Goal: Task Accomplishment & Management: Complete application form

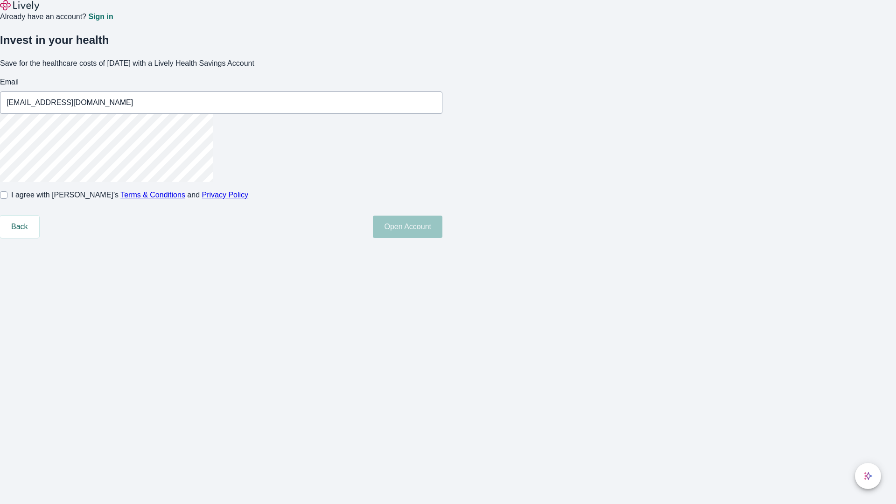
click at [7, 199] on input "I agree with Lively’s Terms & Conditions and Privacy Policy" at bounding box center [3, 194] width 7 height 7
checkbox input "true"
click at [442, 238] on button "Open Account" at bounding box center [408, 227] width 70 height 22
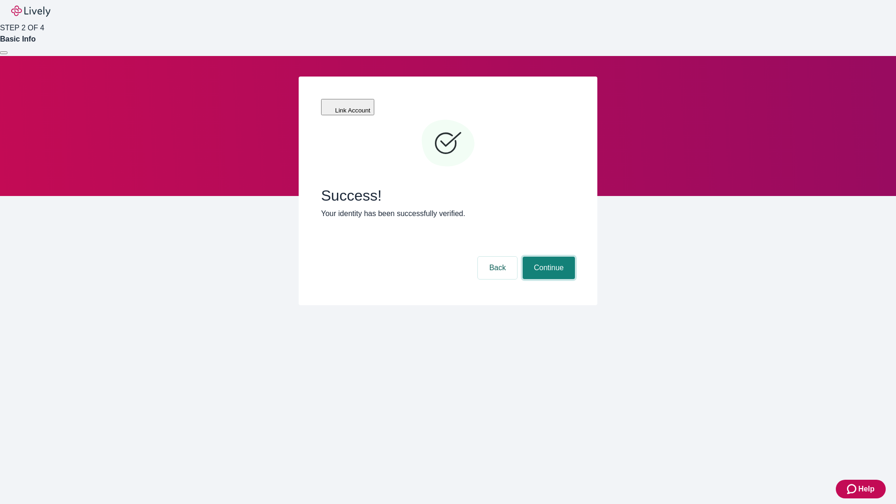
click at [547, 257] on button "Continue" at bounding box center [549, 268] width 52 height 22
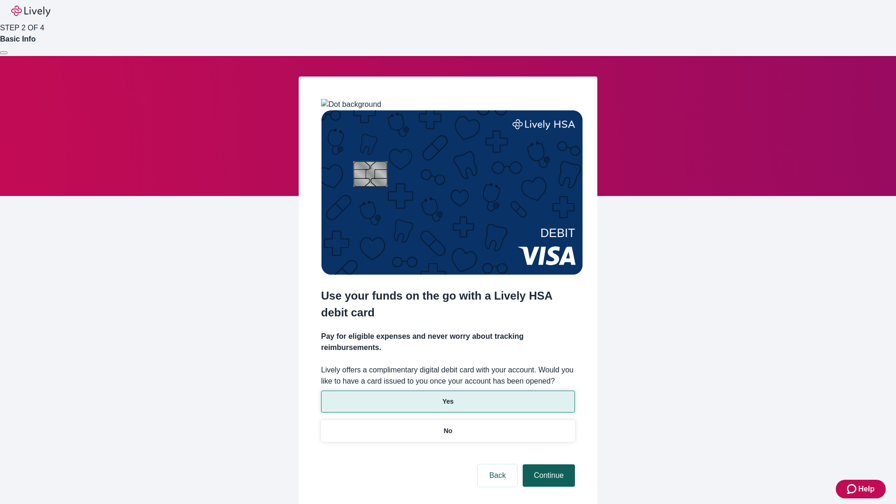
click at [448, 397] on p "Yes" at bounding box center [447, 402] width 11 height 10
click at [547, 464] on button "Continue" at bounding box center [549, 475] width 52 height 22
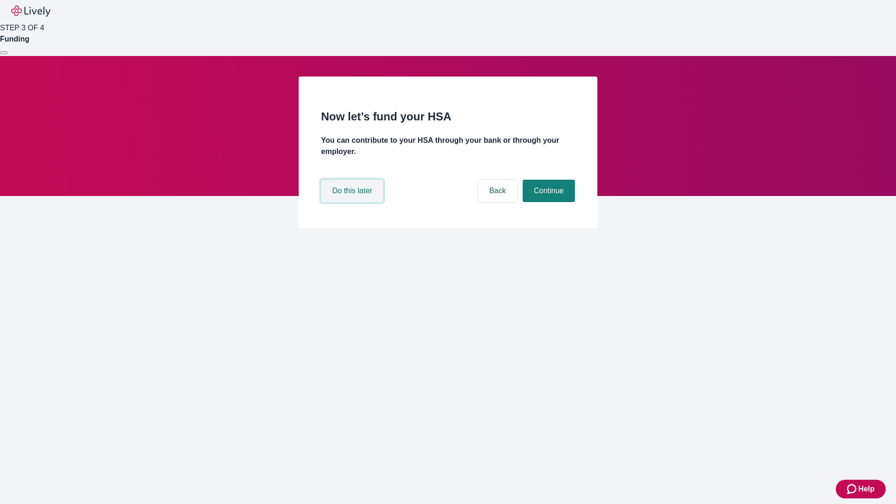
click at [353, 202] on button "Do this later" at bounding box center [352, 191] width 62 height 22
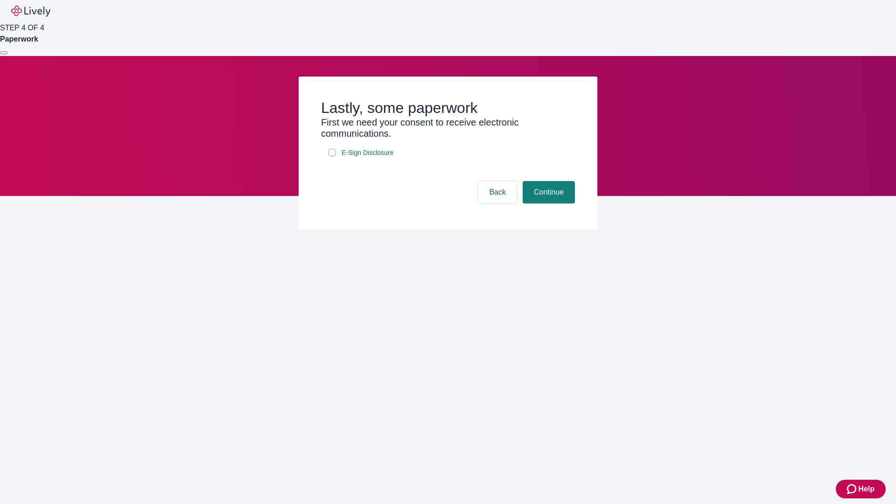
click at [332, 156] on input "E-Sign Disclosure" at bounding box center [332, 152] width 7 height 7
checkbox input "true"
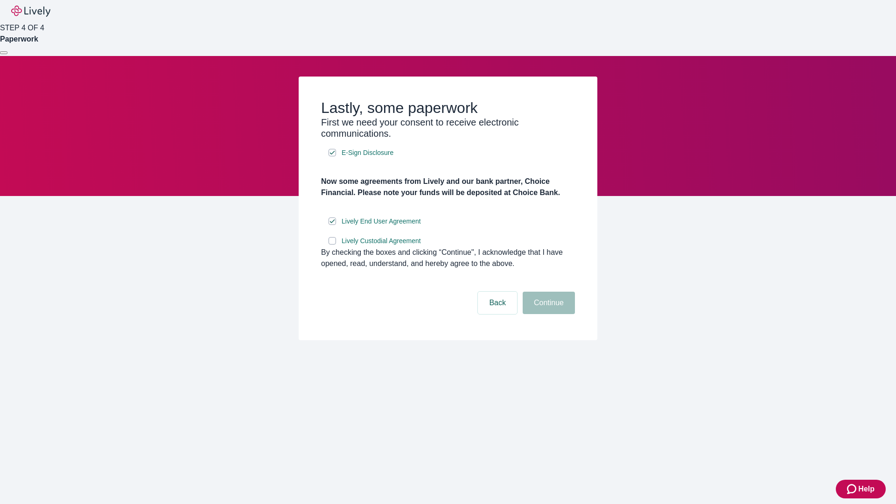
click at [332, 245] on input "Lively Custodial Agreement" at bounding box center [332, 240] width 7 height 7
checkbox input "true"
click at [547, 314] on button "Continue" at bounding box center [549, 303] width 52 height 22
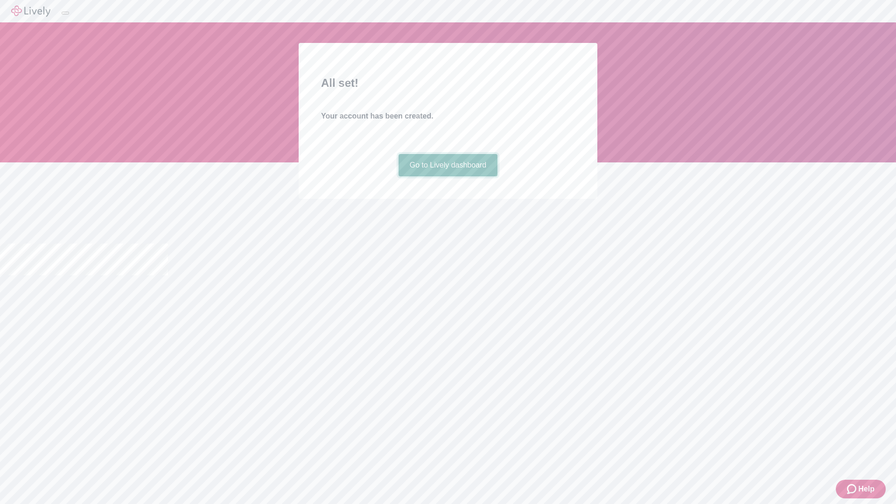
click at [448, 176] on link "Go to Lively dashboard" at bounding box center [448, 165] width 99 height 22
